Goal: Book appointment/travel/reservation

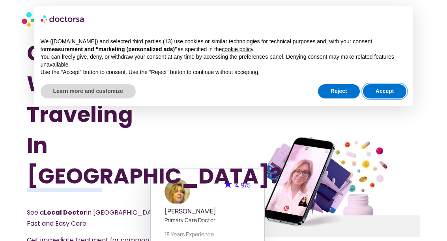
click at [388, 91] on button "Accept" at bounding box center [385, 91] width 44 height 14
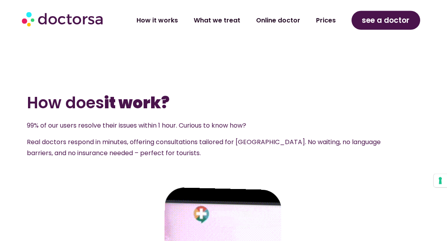
scroll to position [951, 0]
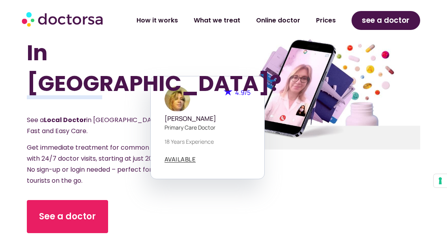
scroll to position [133, 0]
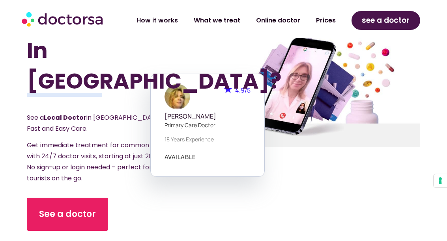
click at [69, 208] on span "See a doctor" at bounding box center [67, 214] width 57 height 13
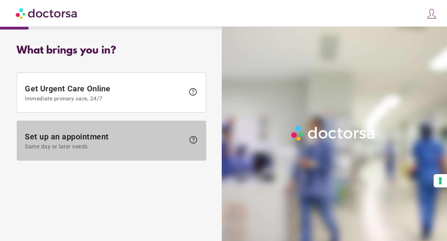
click at [58, 137] on span "Set up an appointment Same day or later needs" at bounding box center [105, 141] width 160 height 18
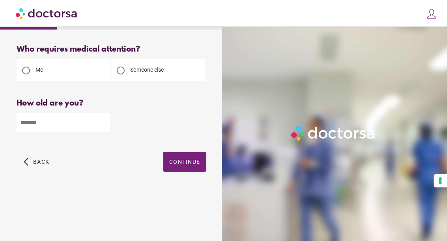
click at [34, 127] on input "number" at bounding box center [63, 122] width 93 height 19
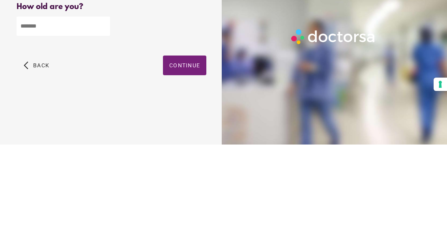
type input "**"
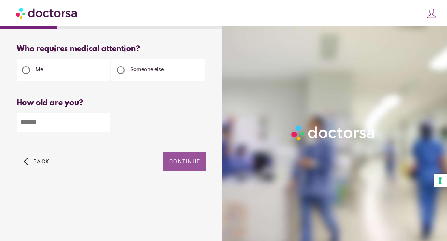
click at [185, 159] on span "Continue" at bounding box center [184, 162] width 31 height 6
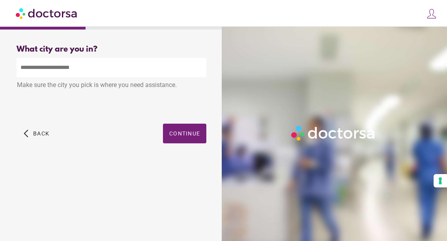
click at [27, 71] on input "text" at bounding box center [112, 67] width 190 height 19
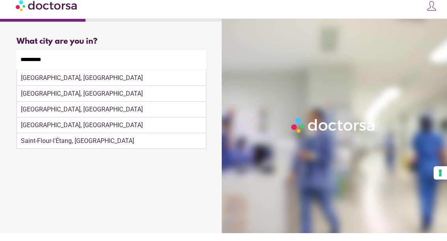
click at [43, 78] on div "[GEOGRAPHIC_DATA], [GEOGRAPHIC_DATA]" at bounding box center [111, 86] width 189 height 16
type input "**********"
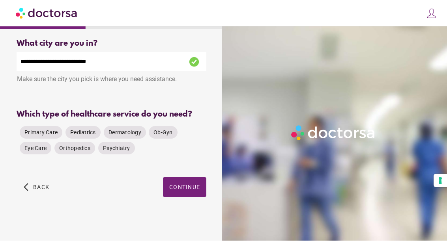
click at [44, 130] on span "Primary Care" at bounding box center [40, 133] width 33 height 6
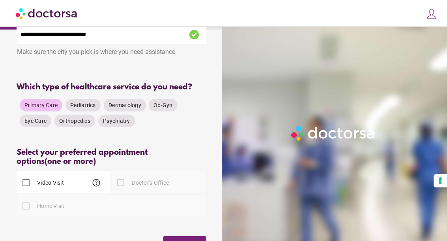
scroll to position [27, 0]
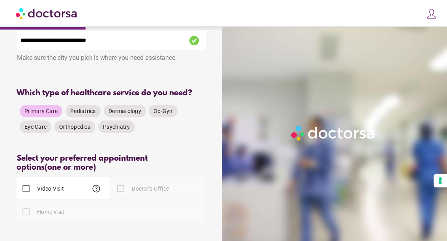
click at [124, 191] on div at bounding box center [121, 189] width 16 height 16
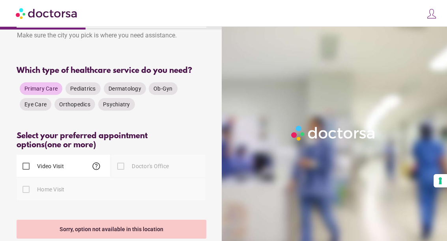
scroll to position [49, 0]
